Goal: Information Seeking & Learning: Learn about a topic

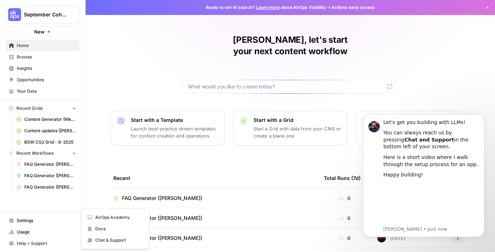
click at [43, 243] on span "Help + Support" at bounding box center [47, 243] width 60 height 6
click at [105, 220] on span "AirOps Academy" at bounding box center [119, 217] width 48 height 6
click at [271, 7] on link "Learn more" at bounding box center [268, 7] width 24 height 5
click at [34, 221] on span "Settings" at bounding box center [47, 221] width 60 height 6
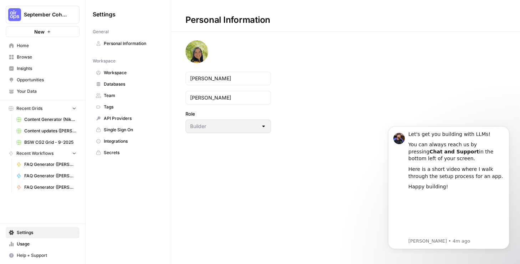
click at [23, 42] on link "Home" at bounding box center [43, 45] width 74 height 11
